Goal: Information Seeking & Learning: Check status

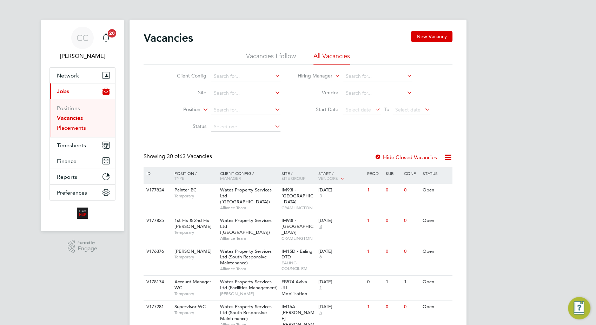
click at [78, 128] on link "Placements" at bounding box center [71, 128] width 29 height 7
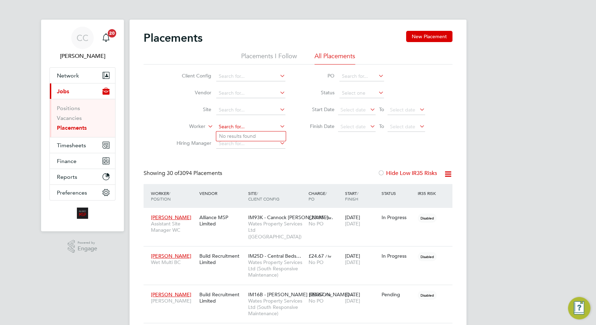
click at [250, 126] on input at bounding box center [250, 127] width 69 height 10
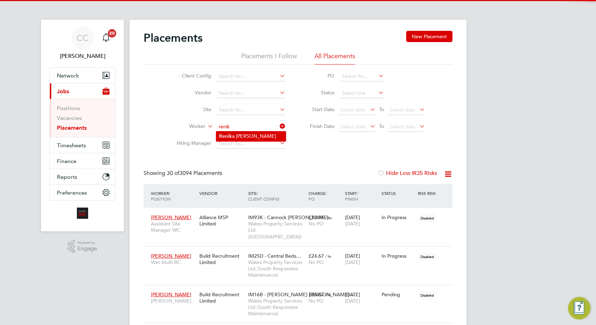
click at [254, 135] on li "Renik a Palmer" at bounding box center [251, 136] width 70 height 9
type input "Renika Palmer"
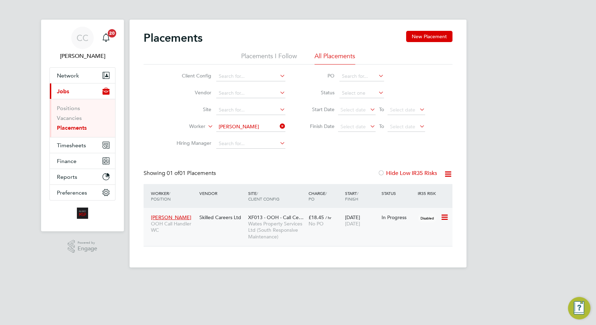
click at [310, 223] on span "No PO" at bounding box center [316, 224] width 15 height 6
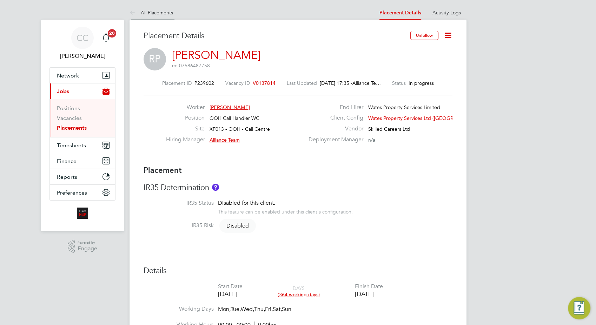
drag, startPoint x: 146, startPoint y: 12, endPoint x: 177, endPoint y: 16, distance: 30.8
click at [147, 12] on link "All Placements" at bounding box center [152, 12] width 44 height 6
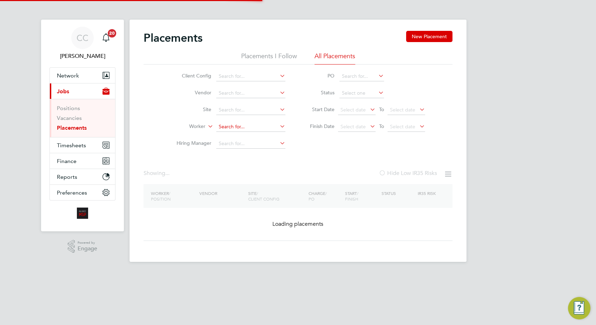
click at [239, 126] on input at bounding box center [250, 127] width 69 height 10
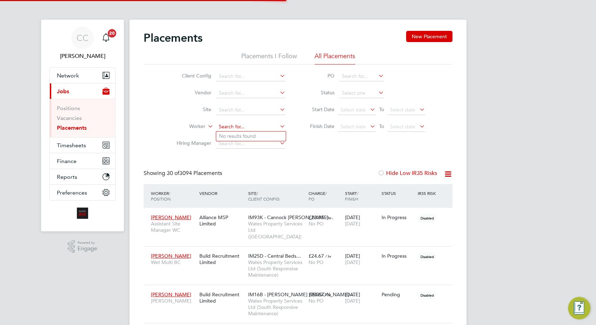
scroll to position [20, 48]
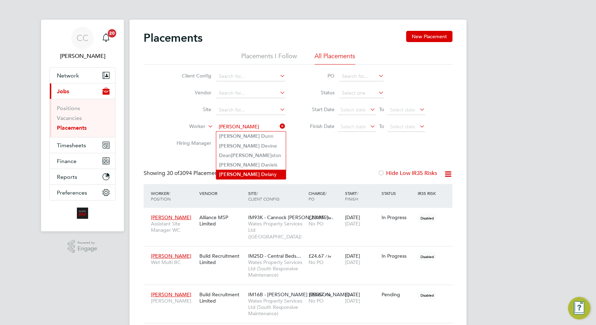
click at [238, 173] on li "John D elany" at bounding box center [251, 174] width 70 height 9
type input "John Delany"
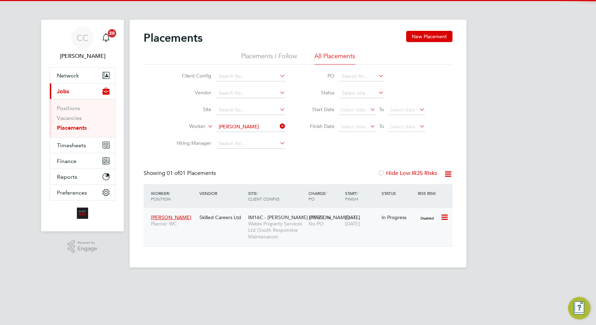
click at [271, 221] on span "Wates Property Services Ltd (South Responsive Maintenance)" at bounding box center [276, 230] width 57 height 19
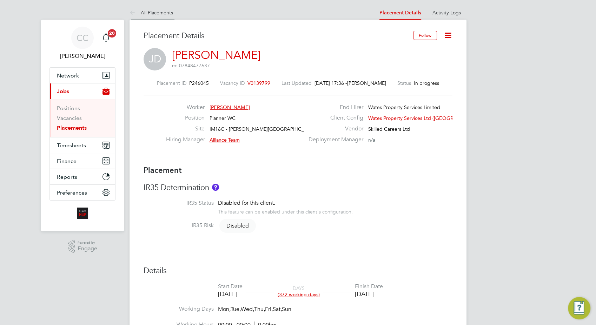
click at [165, 10] on link "All Placements" at bounding box center [152, 12] width 44 height 6
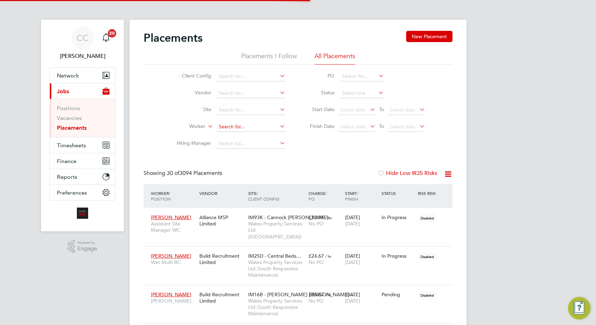
click at [235, 124] on input at bounding box center [250, 127] width 69 height 10
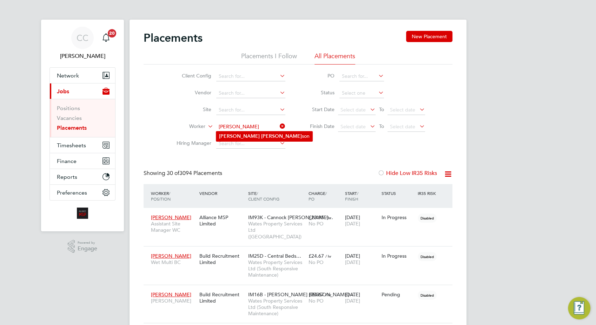
click at [258, 136] on li "Jake Han son" at bounding box center [264, 136] width 96 height 9
type input "Jake Hanson"
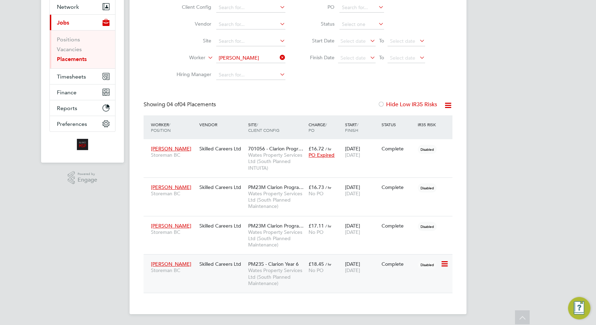
click at [272, 271] on span "Wates Property Services Ltd (South Planned Maintenance)" at bounding box center [276, 276] width 57 height 19
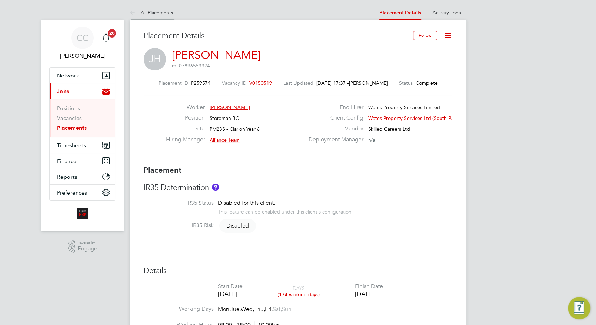
click at [142, 15] on link "All Placements" at bounding box center [152, 12] width 44 height 6
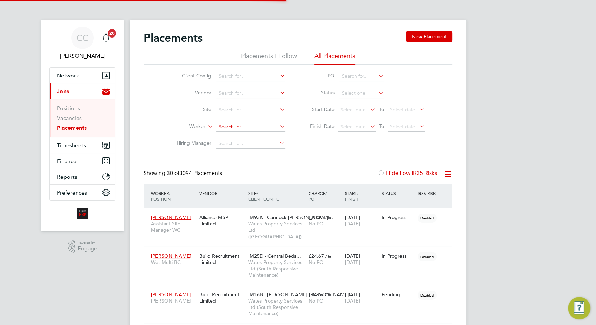
click at [231, 126] on input at bounding box center [250, 127] width 69 height 10
click at [248, 135] on li "Treyvon Gardner" at bounding box center [251, 136] width 70 height 9
type input "[PERSON_NAME]"
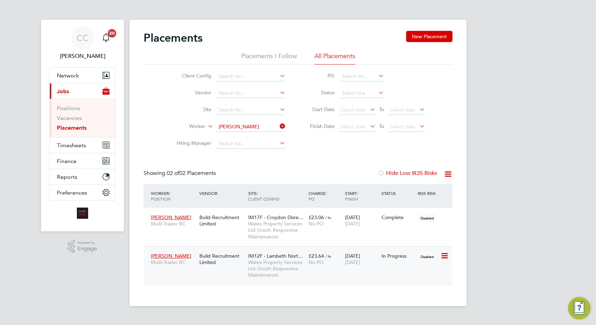
click at [278, 268] on span "Wates Property Services Ltd (South Responsive Maintenance)" at bounding box center [276, 268] width 57 height 19
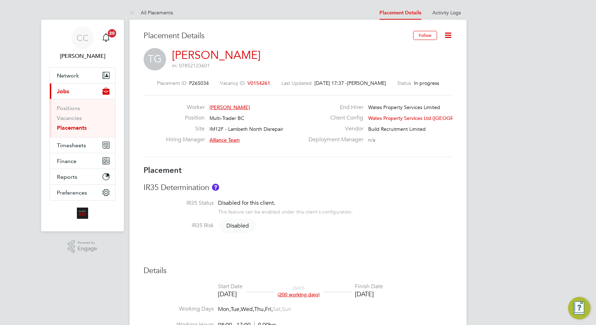
click at [161, 7] on li "All Placements" at bounding box center [152, 13] width 44 height 14
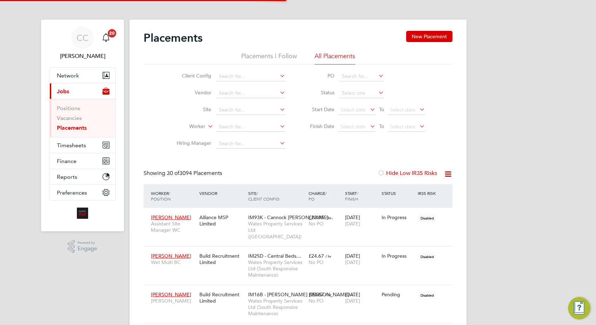
scroll to position [4, 3]
click at [250, 115] on li "Site" at bounding box center [228, 110] width 132 height 17
click at [247, 124] on input at bounding box center [250, 127] width 69 height 10
click at [261, 135] on b "Ros" at bounding box center [265, 136] width 8 height 6
type input "[PERSON_NAME]"
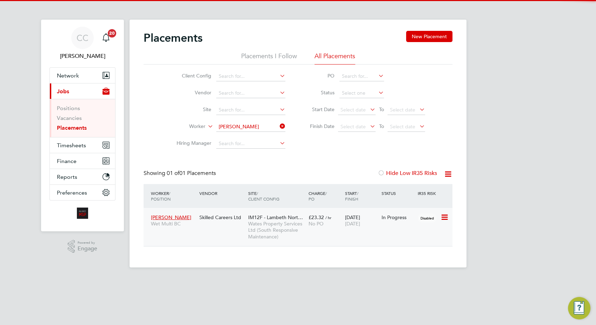
click at [293, 219] on span "IM12F - Lambeth Nort…" at bounding box center [275, 217] width 55 height 6
